Goal: Transaction & Acquisition: Purchase product/service

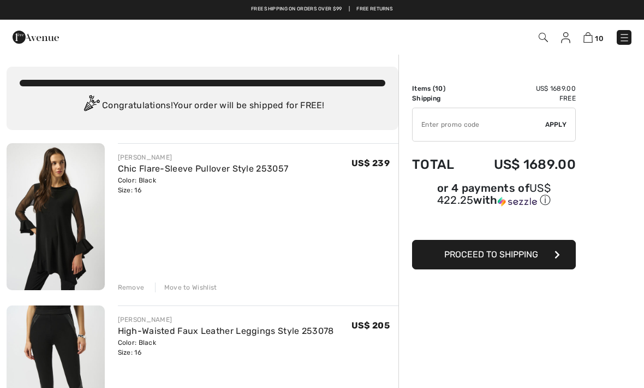
click at [124, 290] on div "Remove" at bounding box center [131, 287] width 27 height 10
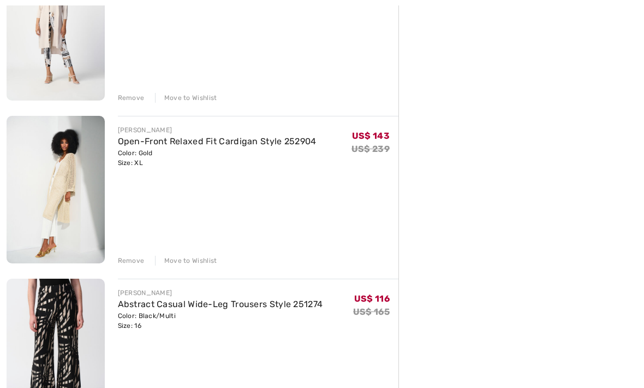
scroll to position [845, 0]
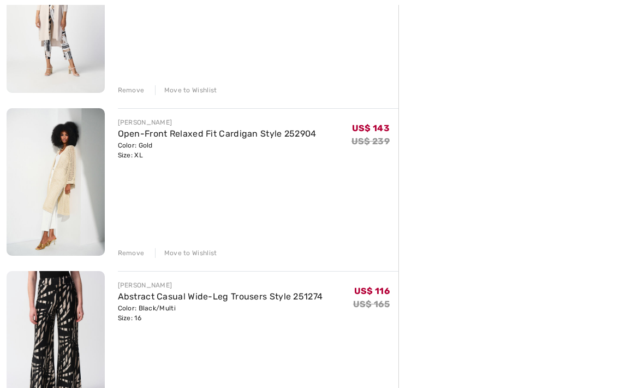
click at [126, 255] on div "Remove" at bounding box center [131, 253] width 27 height 10
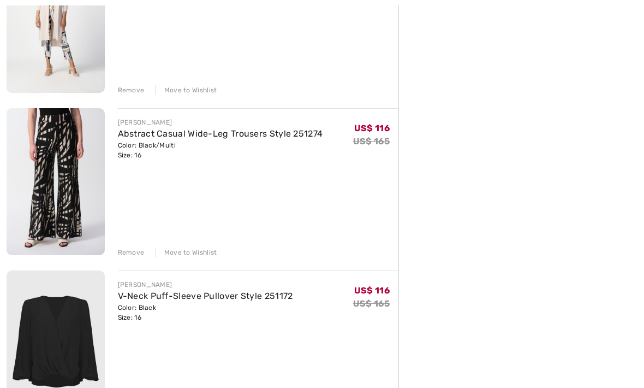
click at [130, 258] on div "JOSEPH RIBKOFF High-Waisted Faux Leather Leggings Style 253078 Color: Black Siz…" at bounding box center [203, 84] width 392 height 1574
click at [126, 258] on div "JOSEPH RIBKOFF High-Waisted Faux Leather Leggings Style 253078 Color: Black Siz…" at bounding box center [203, 84] width 392 height 1574
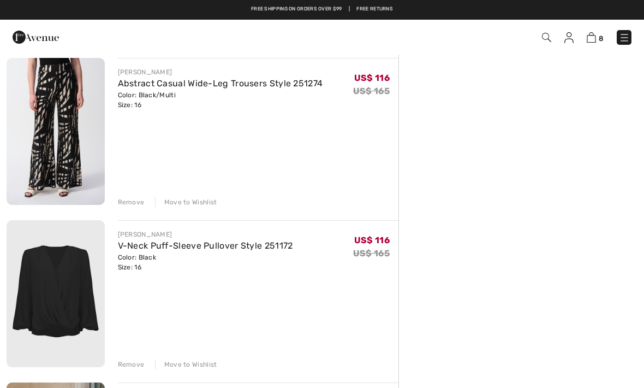
scroll to position [878, 0]
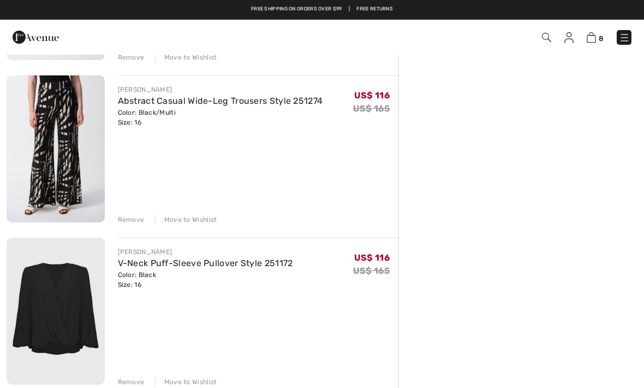
click at [122, 224] on div "Remove" at bounding box center [131, 220] width 27 height 10
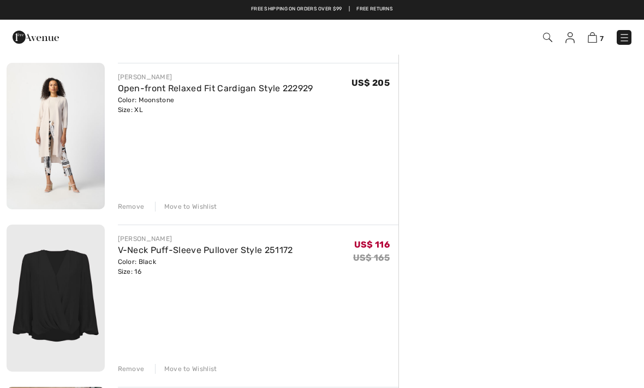
scroll to position [729, 0]
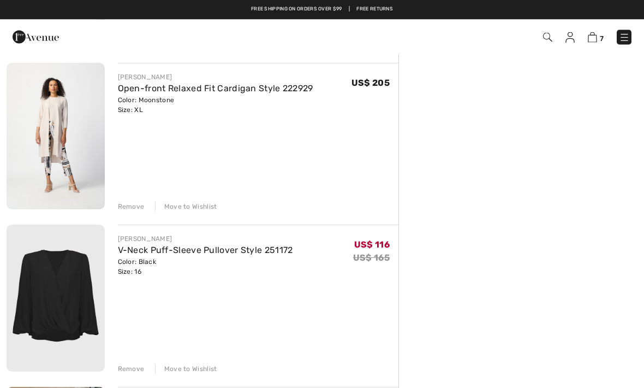
click at [66, 141] on img at bounding box center [56, 136] width 98 height 147
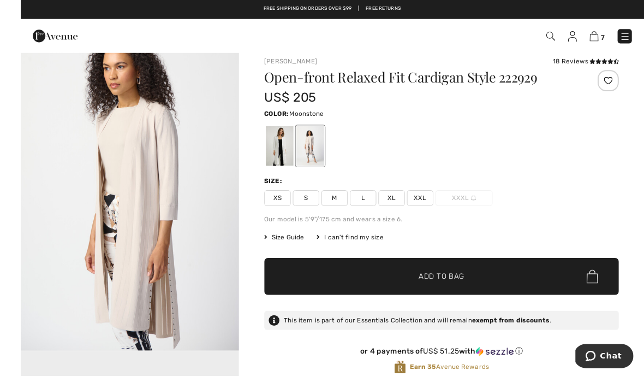
scroll to position [58, 0]
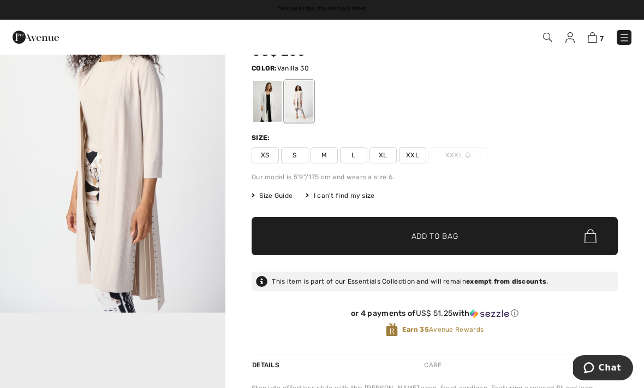
click at [266, 103] on div at bounding box center [267, 101] width 28 height 41
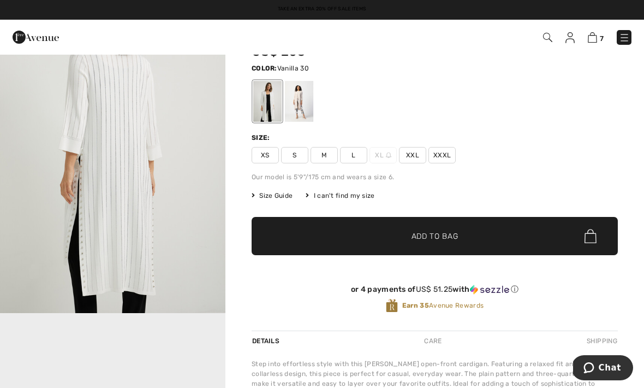
scroll to position [0, 0]
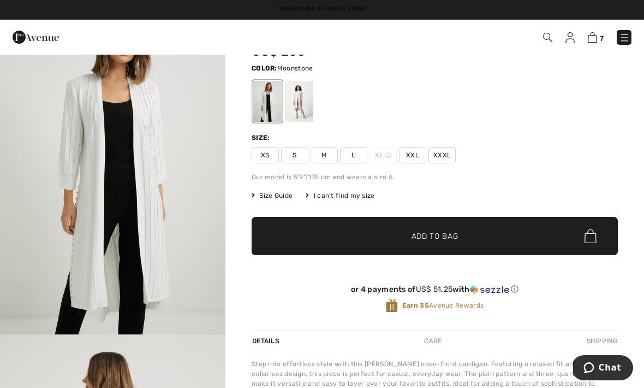
click at [299, 105] on div at bounding box center [299, 101] width 28 height 41
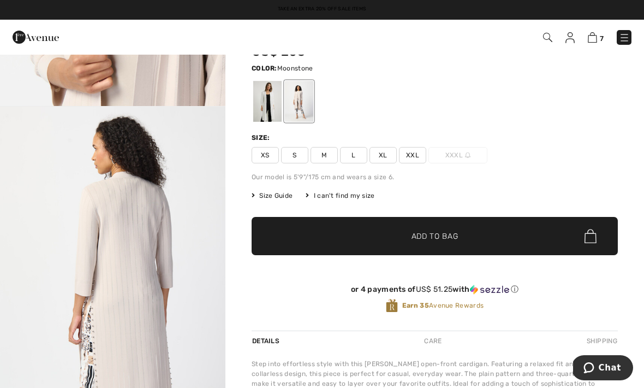
scroll to position [1243, 0]
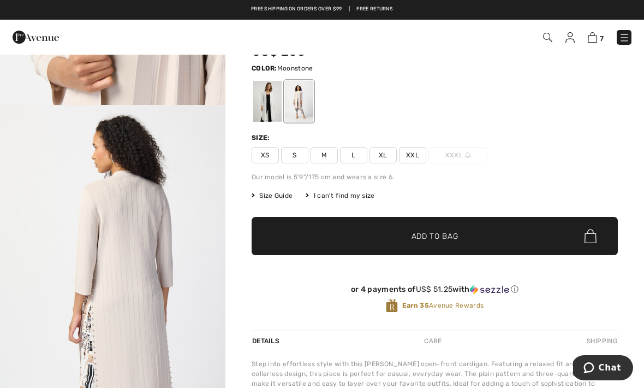
click at [592, 41] on img at bounding box center [592, 37] width 9 height 10
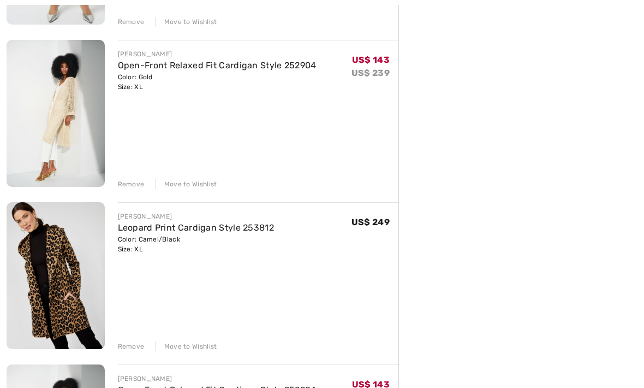
scroll to position [266, 0]
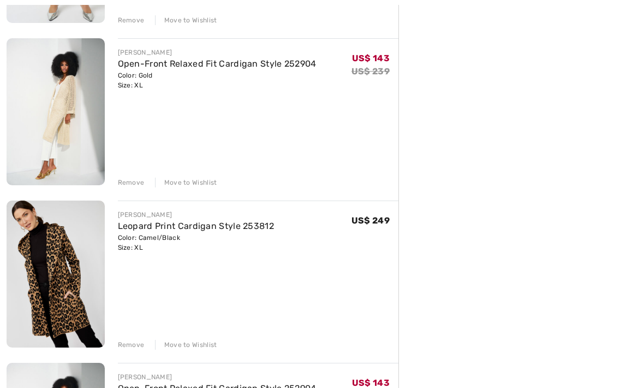
click at [55, 280] on img at bounding box center [56, 274] width 98 height 147
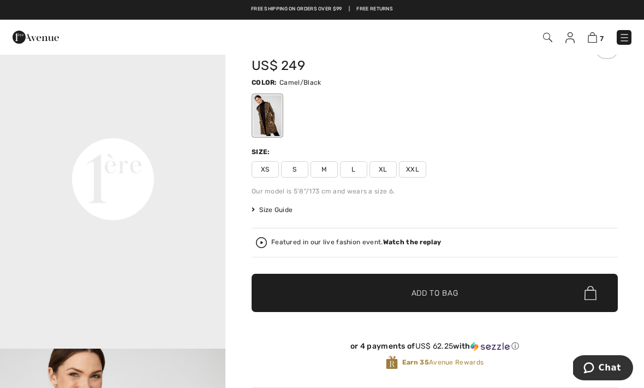
scroll to position [672, 0]
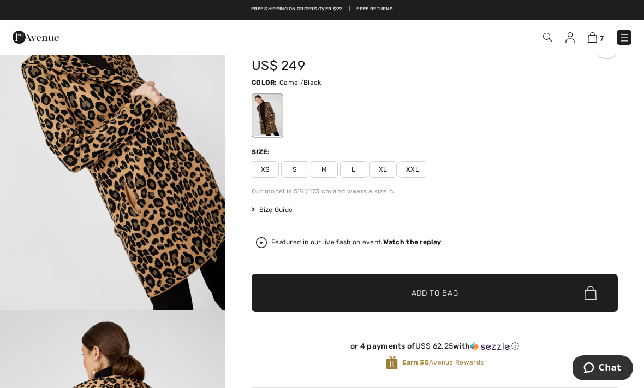
click at [591, 42] on img at bounding box center [592, 37] width 9 height 10
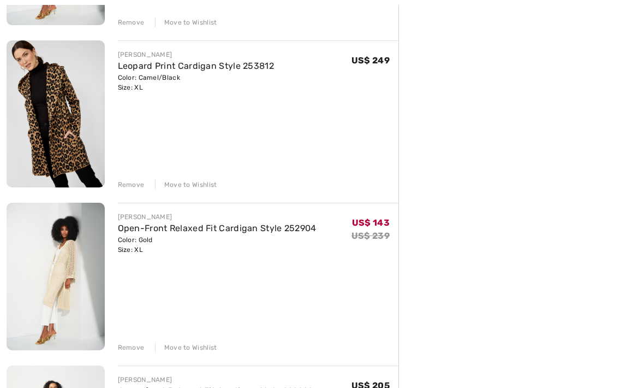
scroll to position [430, 0]
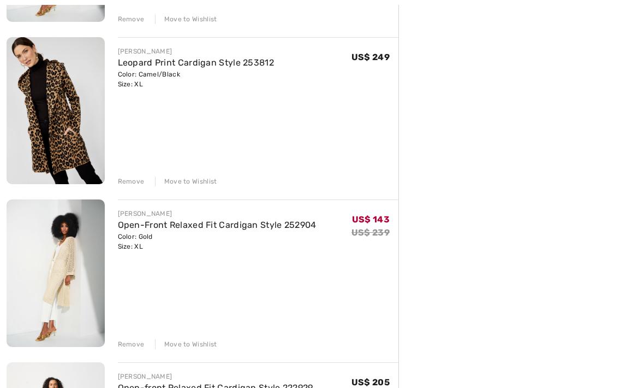
click at [126, 342] on div "Remove" at bounding box center [131, 345] width 27 height 10
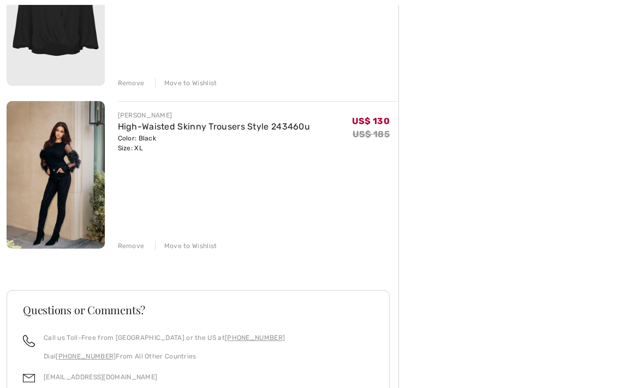
scroll to position [854, 0]
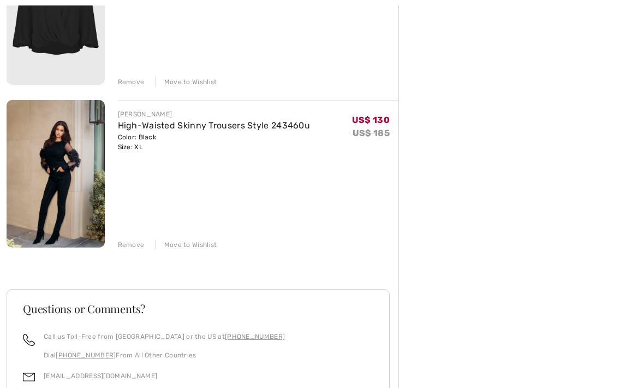
click at [129, 248] on div "Remove" at bounding box center [131, 245] width 27 height 10
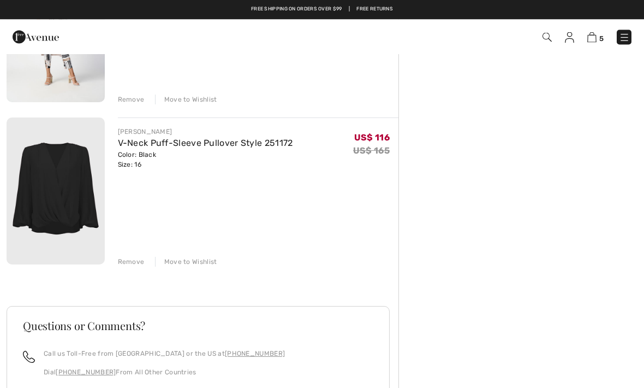
click at [127, 262] on div "Remove" at bounding box center [131, 262] width 27 height 10
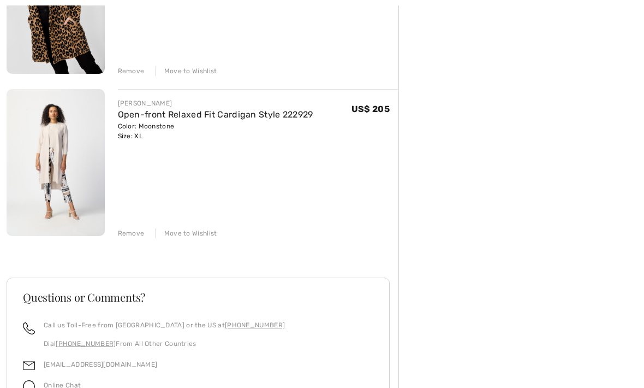
scroll to position [547, 0]
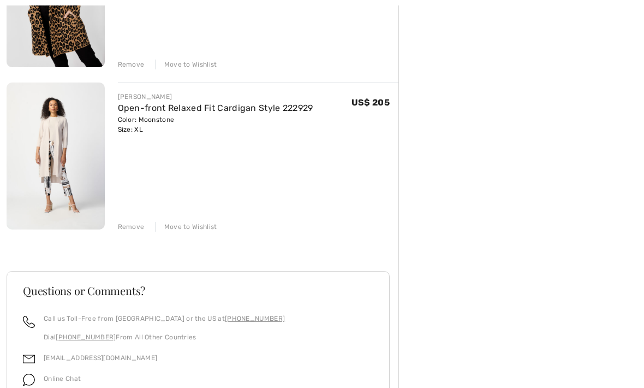
click at [48, 164] on img at bounding box center [56, 155] width 98 height 147
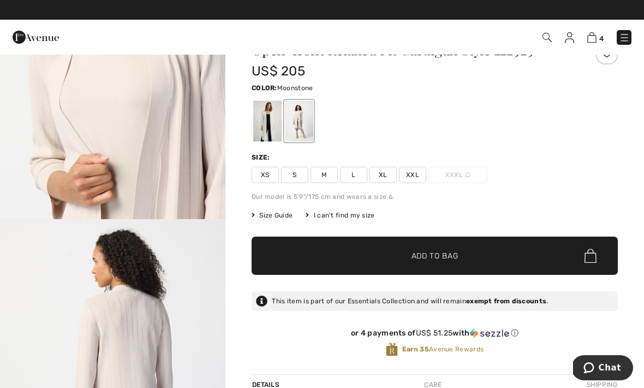
scroll to position [1148, 0]
click at [269, 121] on div at bounding box center [267, 120] width 28 height 41
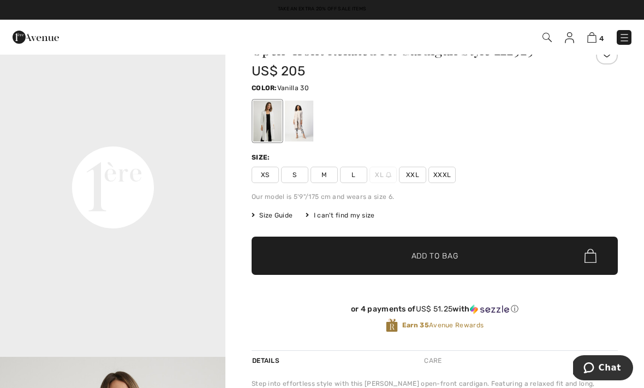
scroll to position [675, 0]
click at [302, 125] on div at bounding box center [299, 120] width 28 height 41
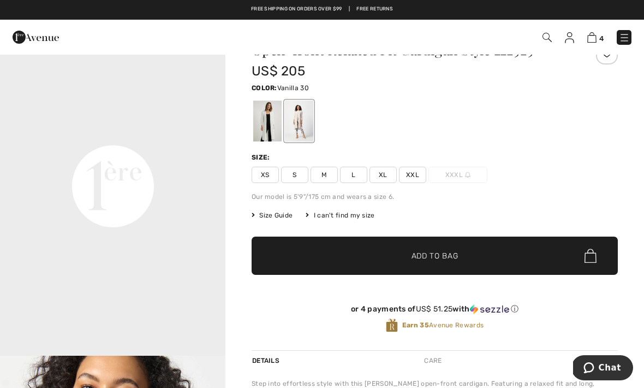
scroll to position [0, 0]
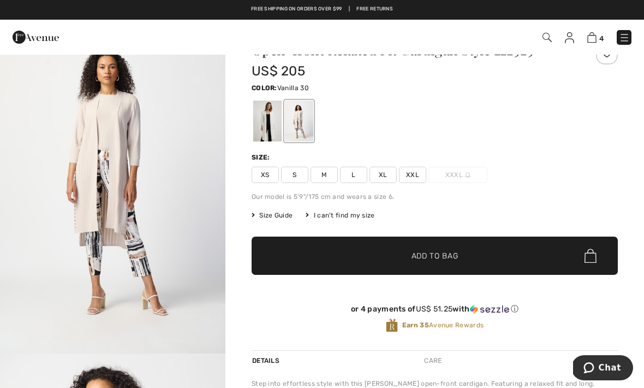
click at [271, 121] on div at bounding box center [267, 120] width 28 height 41
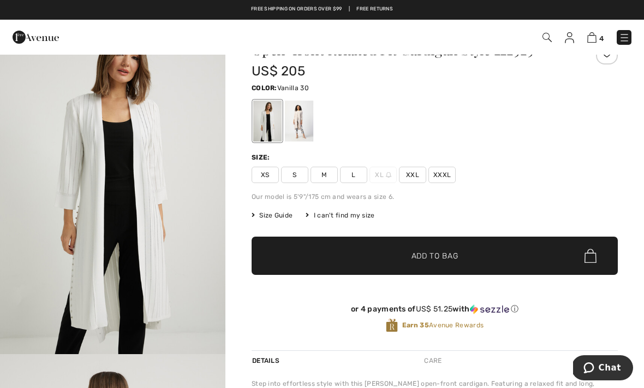
click at [302, 125] on div at bounding box center [299, 120] width 28 height 41
